Goal: Obtain resource: Obtain resource

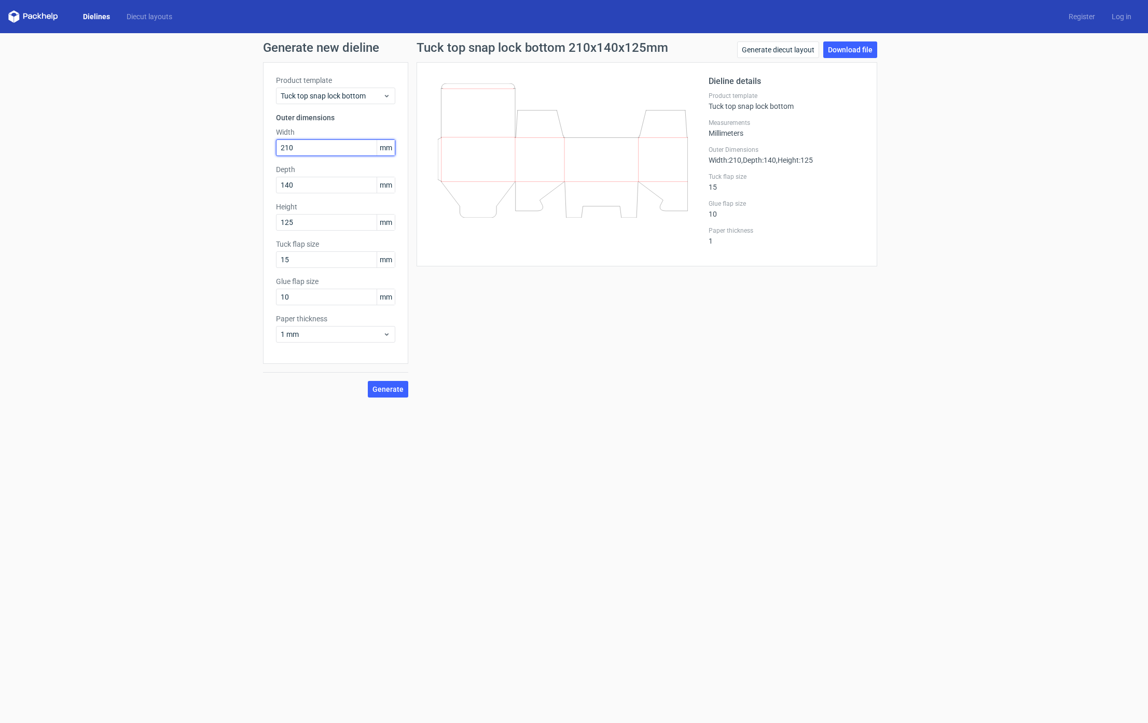
click at [304, 151] on input "210" at bounding box center [335, 147] width 119 height 17
click at [316, 145] on input "text" at bounding box center [335, 147] width 119 height 17
click at [105, 18] on link "Dielines" at bounding box center [97, 16] width 44 height 10
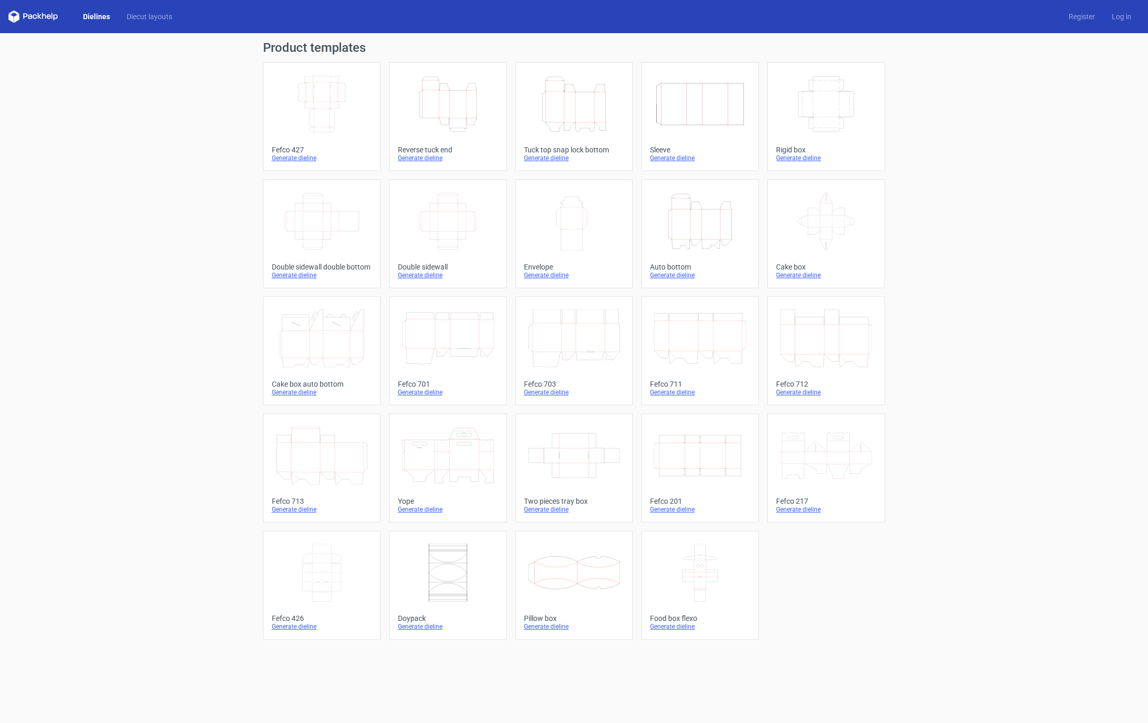
click at [579, 105] on icon "Height Depth Width" at bounding box center [574, 104] width 92 height 58
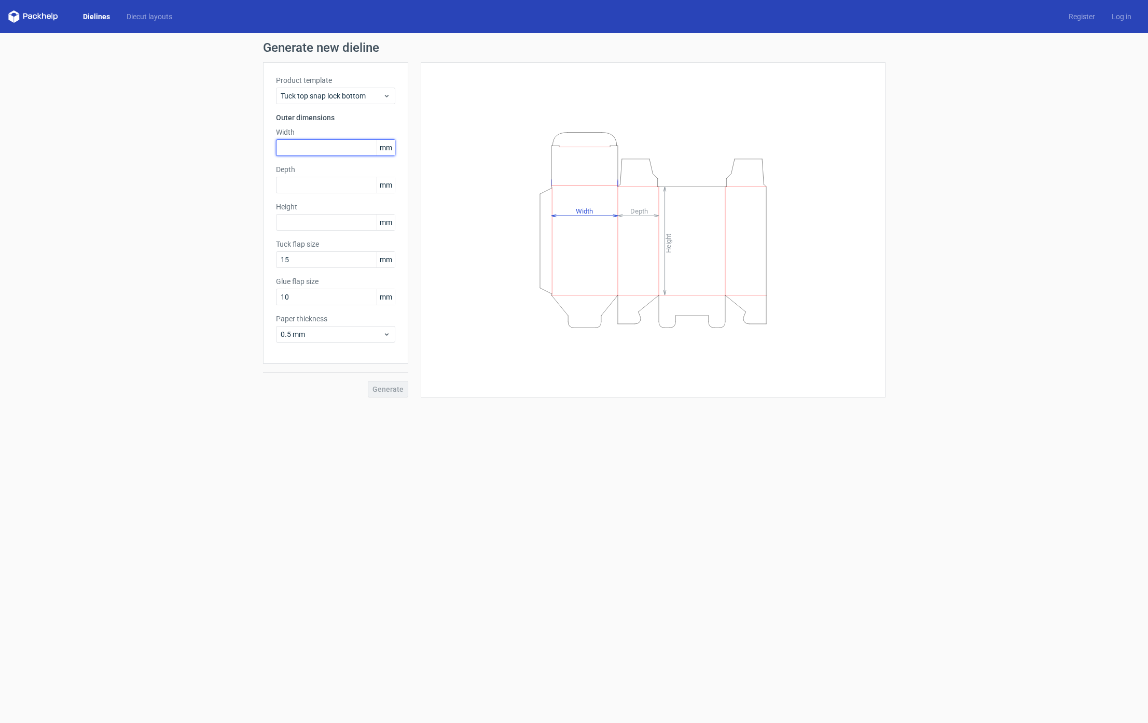
click at [301, 148] on input "text" at bounding box center [335, 147] width 119 height 17
type input "125"
click at [327, 222] on input "text" at bounding box center [335, 222] width 119 height 17
type input "156"
click at [341, 183] on input "text" at bounding box center [335, 185] width 119 height 17
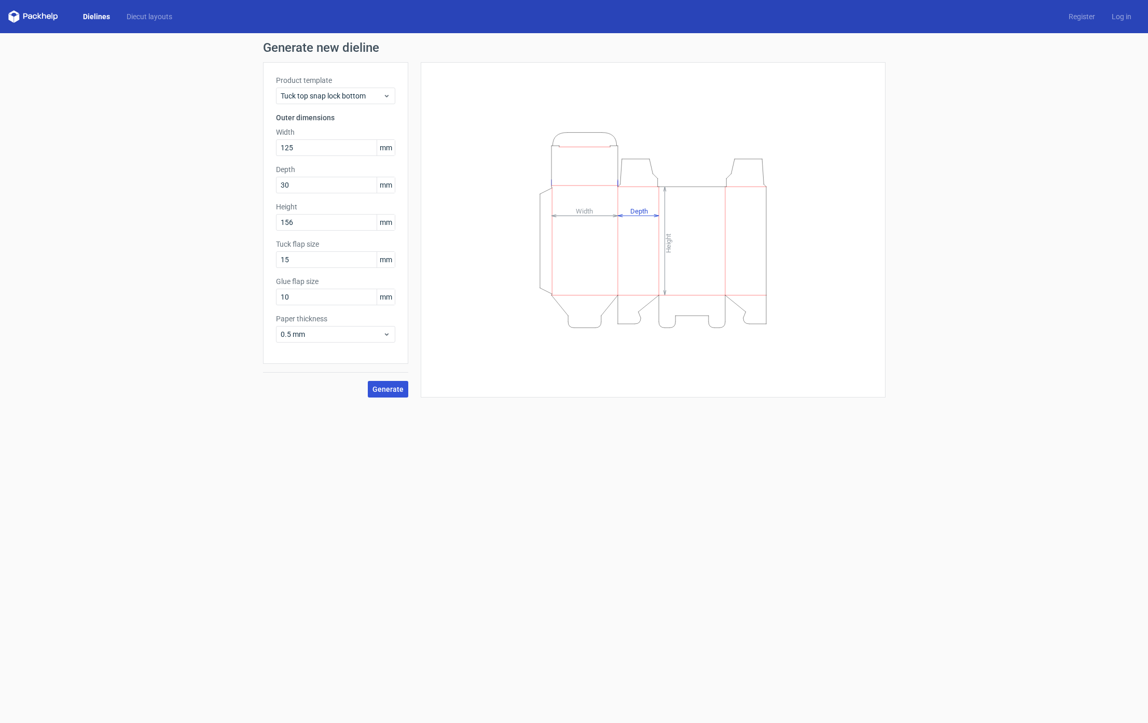
click at [392, 386] on span "Generate" at bounding box center [387, 389] width 31 height 7
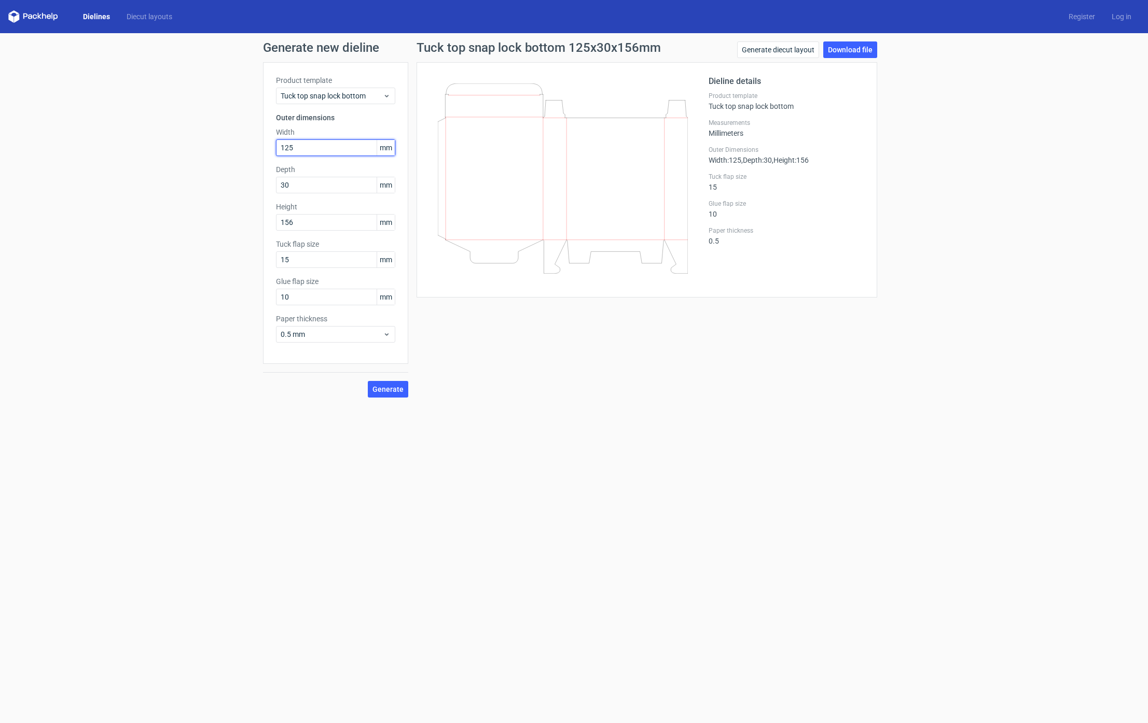
click at [323, 150] on input "125" at bounding box center [335, 147] width 119 height 17
click at [302, 185] on input "30" at bounding box center [335, 185] width 119 height 17
click at [840, 51] on link "Download file" at bounding box center [850, 49] width 54 height 17
click at [324, 182] on input "30" at bounding box center [335, 185] width 119 height 17
type input "35"
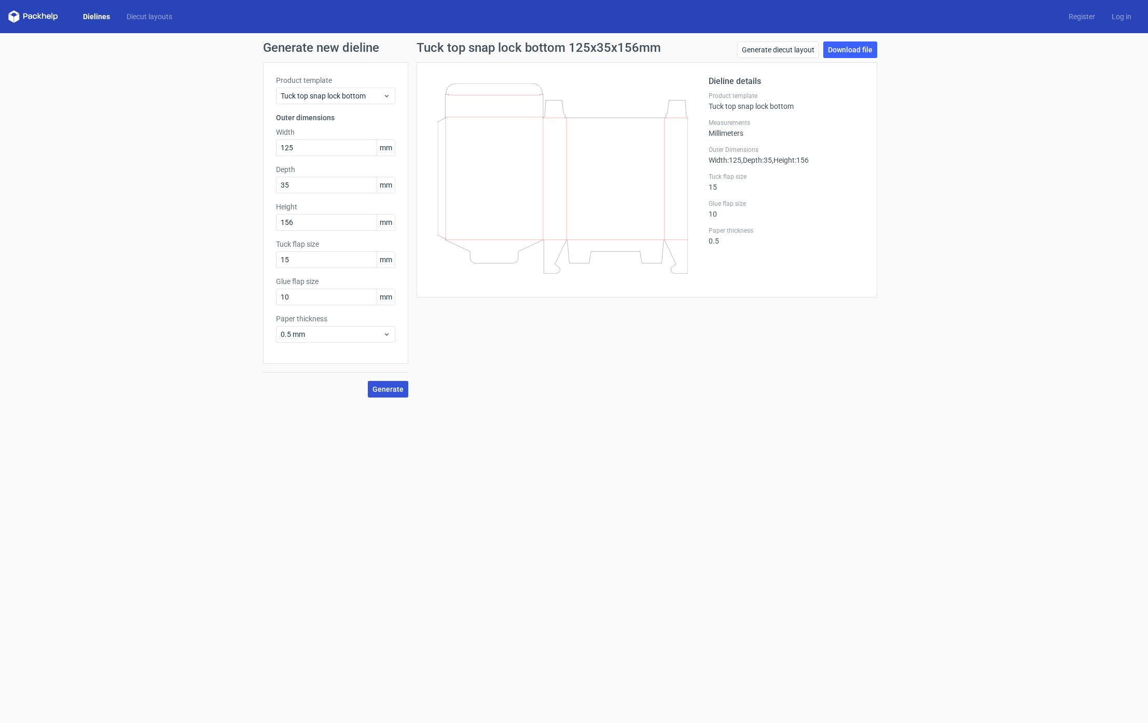
click at [389, 382] on button "Generate" at bounding box center [388, 389] width 40 height 17
click at [393, 386] on span "Generate" at bounding box center [387, 389] width 31 height 7
click at [843, 51] on link "Download file" at bounding box center [850, 49] width 54 height 17
